Goal: Complete application form: Complete application form

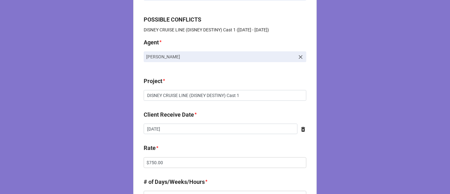
scroll to position [105, 0]
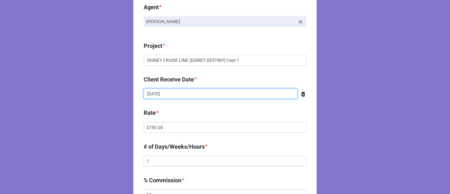
click at [168, 94] on input "[DATE]" at bounding box center [221, 93] width 154 height 11
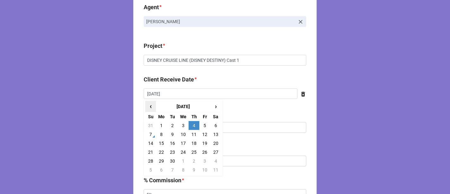
click at [151, 107] on span "‹" at bounding box center [151, 106] width 10 height 10
click at [161, 161] on td "25" at bounding box center [161, 160] width 11 height 9
type input "[DATE]"
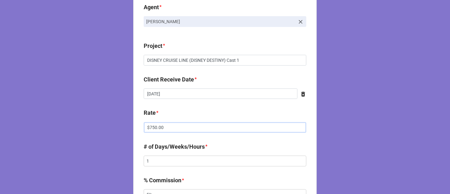
drag, startPoint x: 167, startPoint y: 126, endPoint x: 107, endPoint y: 124, distance: 60.2
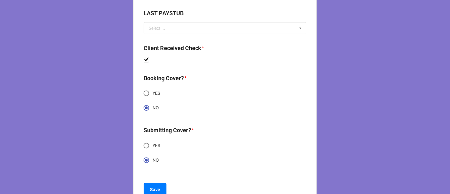
scroll to position [451, 0]
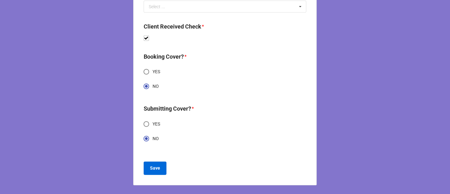
type input "$600.00"
click at [160, 163] on button "Save" at bounding box center [155, 167] width 23 height 13
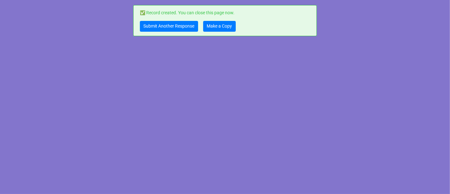
scroll to position [0, 0]
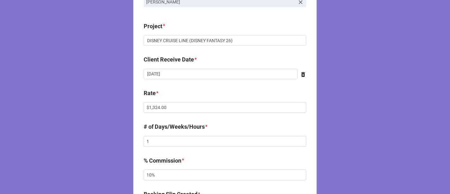
scroll to position [105, 0]
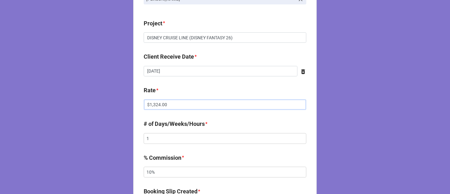
click at [156, 105] on input "$1,324.00" at bounding box center [225, 104] width 163 height 11
drag, startPoint x: 181, startPoint y: 105, endPoint x: 76, endPoint y: 102, distance: 104.8
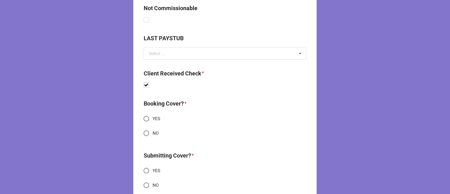
scroll to position [429, 0]
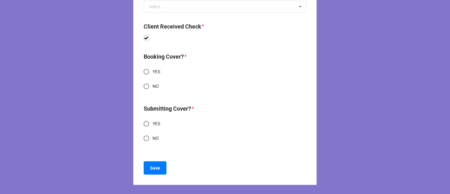
type input "$4,988.64"
click at [143, 85] on input "NO" at bounding box center [146, 86] width 12 height 12
radio input "true"
click at [147, 137] on input "NO" at bounding box center [146, 138] width 12 height 12
radio input "true"
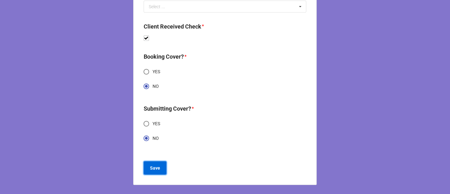
click at [153, 171] on button "Save" at bounding box center [155, 167] width 23 height 13
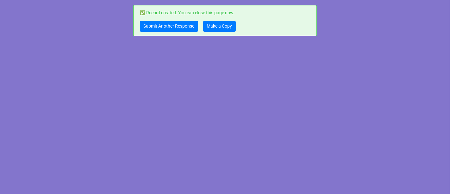
scroll to position [0, 0]
